Goal: Task Accomplishment & Management: Use online tool/utility

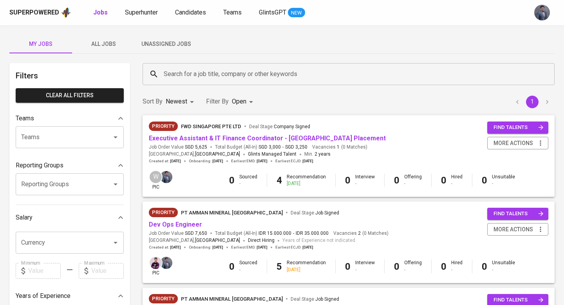
click at [148, 43] on span "Unassigned Jobs" at bounding box center [165, 44] width 53 height 10
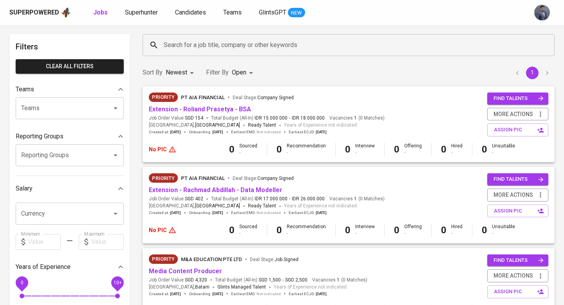
scroll to position [31, 0]
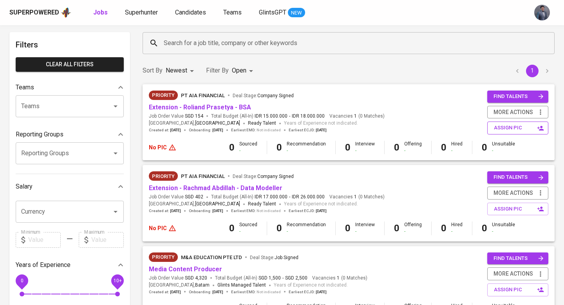
click at [492, 127] on button "assign pic" at bounding box center [517, 127] width 61 height 13
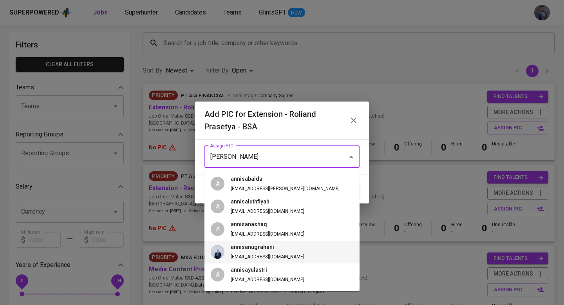
click at [265, 249] on h6 "annisanugrahani" at bounding box center [268, 247] width 74 height 9
type input "annisanugrahani"
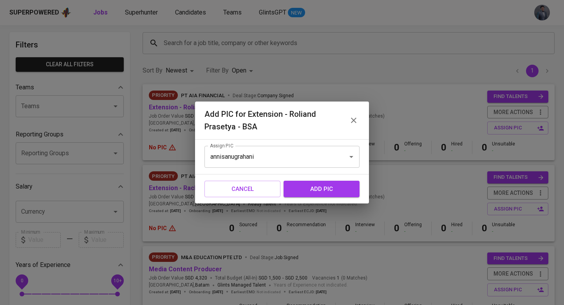
click at [315, 191] on span "add pic" at bounding box center [321, 189] width 59 height 10
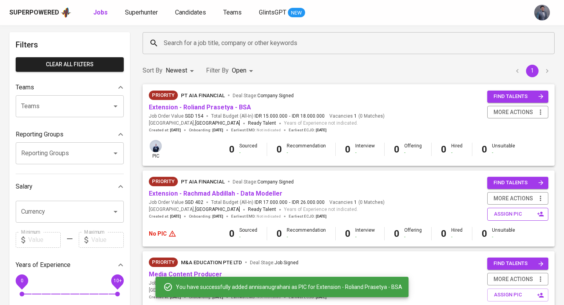
click at [520, 217] on span "assign pic" at bounding box center [518, 213] width 49 height 9
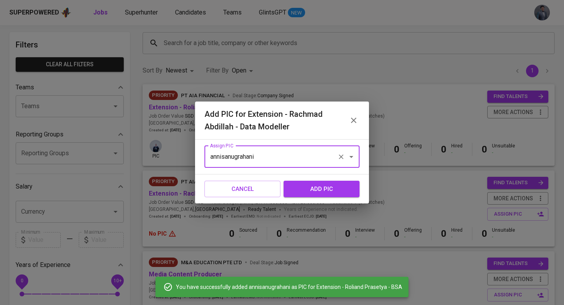
click at [304, 159] on input "annisanugrahani" at bounding box center [271, 156] width 126 height 15
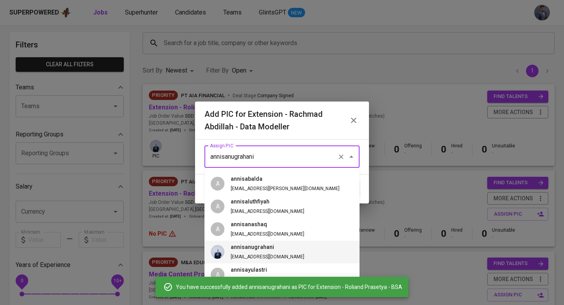
click at [271, 249] on h6 "annisanugrahani" at bounding box center [268, 247] width 74 height 9
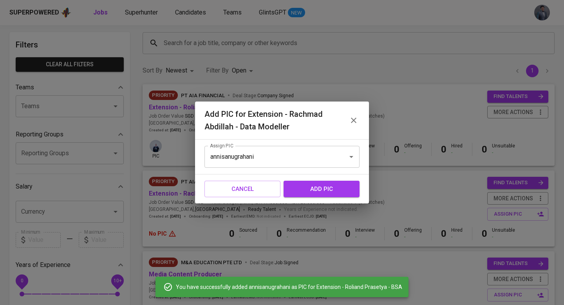
click at [308, 191] on span "add pic" at bounding box center [321, 189] width 59 height 10
